Goal: Information Seeking & Learning: Find specific page/section

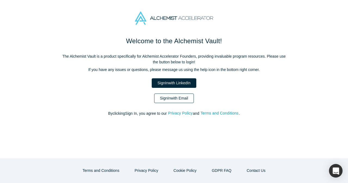
click at [161, 97] on link "Sign In with Email" at bounding box center [174, 98] width 40 height 10
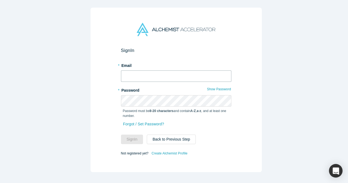
click at [151, 75] on input "text" at bounding box center [176, 75] width 110 height 11
type input "[EMAIL_ADDRESS][DOMAIN_NAME]"
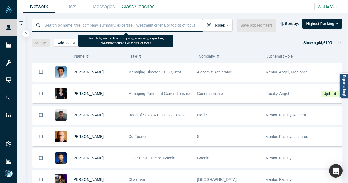
click at [150, 22] on input at bounding box center [123, 25] width 159 height 13
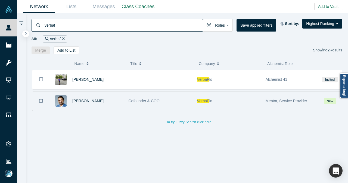
type input "verbaf"
click at [106, 100] on div "[PERSON_NAME]" at bounding box center [97, 101] width 51 height 19
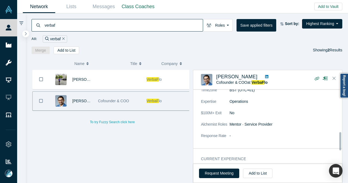
scroll to position [177, 0]
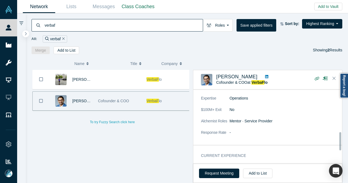
drag, startPoint x: 341, startPoint y: 137, endPoint x: 340, endPoint y: 140, distance: 3.3
click at [340, 140] on div at bounding box center [340, 141] width 2 height 18
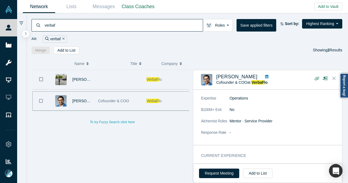
click at [132, 74] on div at bounding box center [119, 79] width 48 height 19
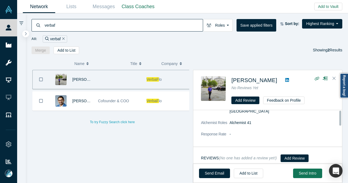
scroll to position [0, 0]
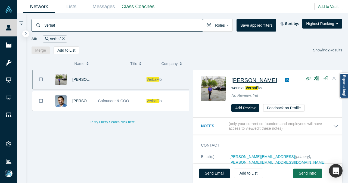
click at [268, 80] on span "[PERSON_NAME]" at bounding box center [254, 80] width 46 height 6
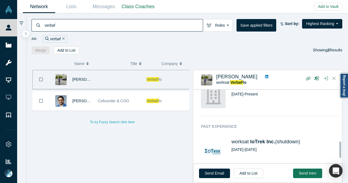
scroll to position [237, 0]
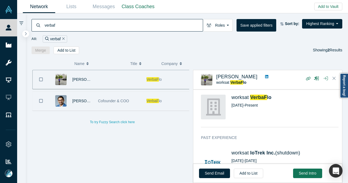
click at [136, 102] on div "Cofounder & COO" at bounding box center [119, 101] width 43 height 19
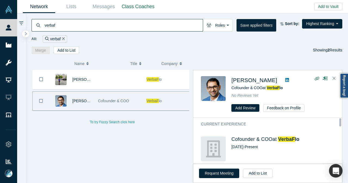
scroll to position [0, 0]
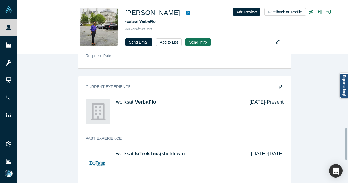
scroll to position [353, 0]
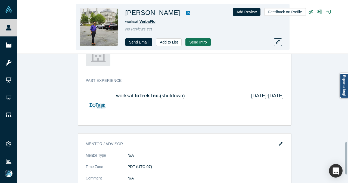
click at [151, 23] on span "VerbaFlo" at bounding box center [147, 21] width 16 height 4
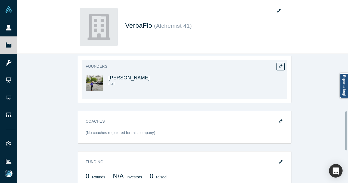
scroll to position [190, 0]
